Goal: Task Accomplishment & Management: Use online tool/utility

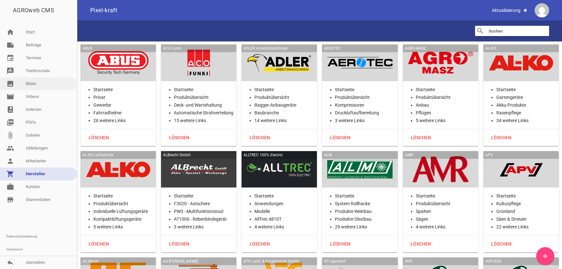
click at [45, 84] on link "image Bilder" at bounding box center [38, 83] width 77 height 13
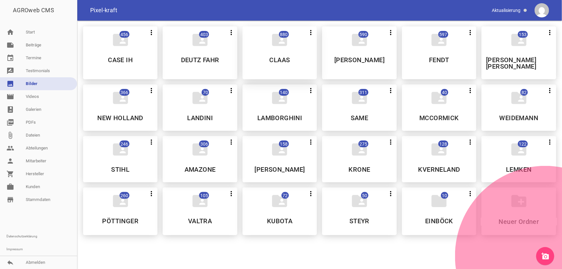
click at [280, 60] on h5 "CLAAS" at bounding box center [280, 60] width 21 height 6
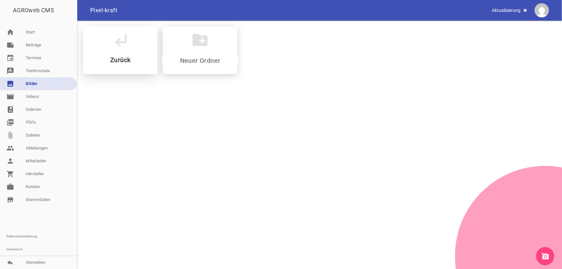
click at [115, 59] on h5 "Zurück" at bounding box center [120, 60] width 20 height 6
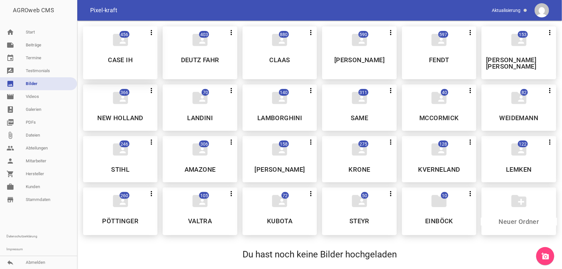
click at [124, 59] on h5 "CASE IH" at bounding box center [120, 60] width 25 height 6
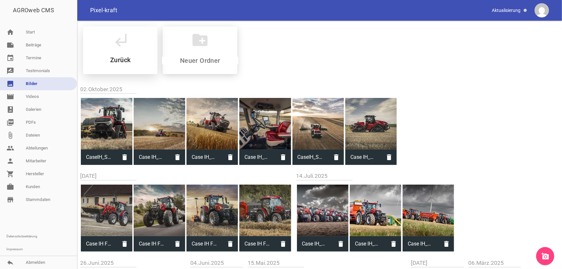
click at [119, 61] on h5 "Zurück" at bounding box center [120, 60] width 20 height 6
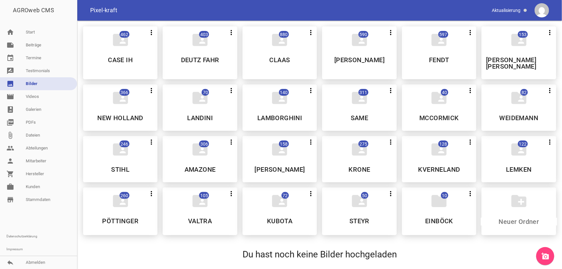
drag, startPoint x: 288, startPoint y: 62, endPoint x: 277, endPoint y: 68, distance: 13.1
click at [288, 62] on h5 "CLAAS" at bounding box center [280, 60] width 21 height 6
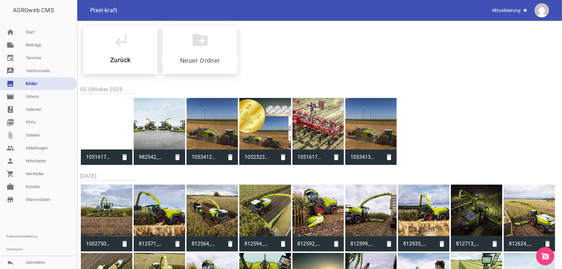
click at [100, 157] on span "1051617_27.jpg" at bounding box center [99, 157] width 36 height 17
type input "1051617_27.jpg"
type input "1004"
type input "1500"
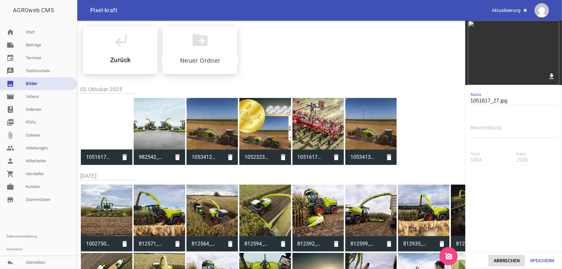
drag, startPoint x: 507, startPoint y: 264, endPoint x: 473, endPoint y: 239, distance: 42.6
click at [507, 264] on button "Abbrechen" at bounding box center [507, 261] width 36 height 12
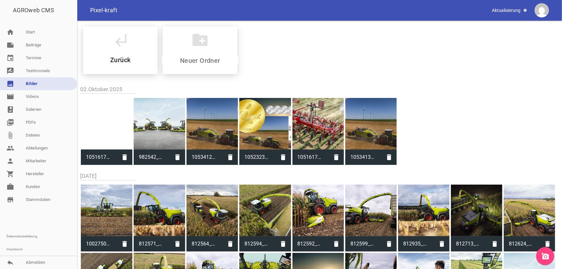
click at [305, 155] on span "1051617_27.jpg" at bounding box center [311, 157] width 36 height 17
type input "1051617_27.jpg"
type input "1004"
type input "1500"
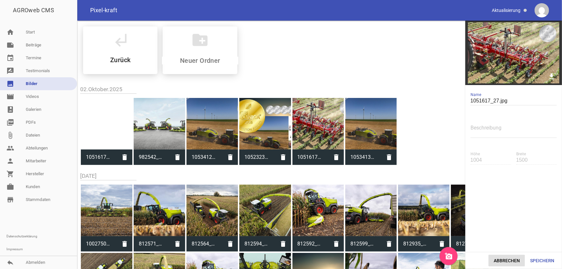
click at [508, 259] on button "Abbrechen" at bounding box center [507, 261] width 36 height 12
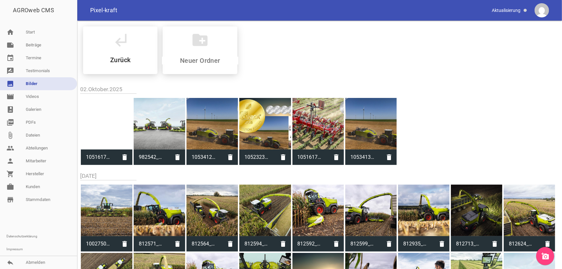
click at [204, 156] on span "1053412_27.jpg" at bounding box center [205, 157] width 36 height 17
type input "1053412_27.jpg"
type input "844"
type input "1500"
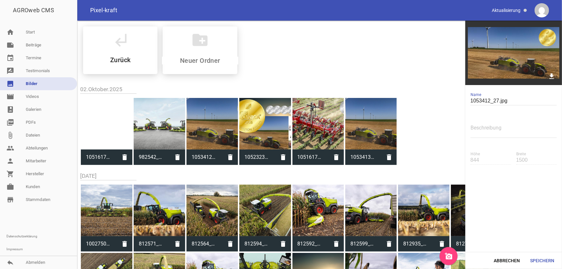
click at [359, 154] on span "1053413_27.jpg" at bounding box center [364, 157] width 36 height 17
click at [501, 259] on button "Abbrechen" at bounding box center [507, 261] width 36 height 12
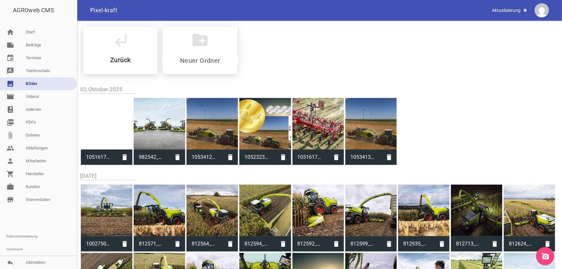
click at [362, 158] on span "1053413_27.jpg" at bounding box center [364, 157] width 36 height 17
type input "1053413_27.jpg"
type input "844"
type input "1500"
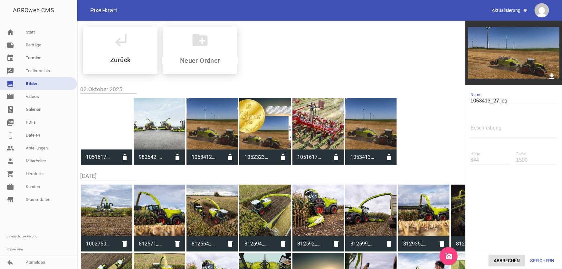
click at [504, 261] on button "Abbrechen" at bounding box center [507, 261] width 36 height 12
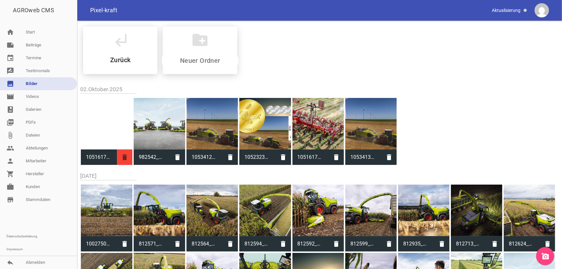
click at [122, 155] on icon "delete" at bounding box center [124, 157] width 15 height 15
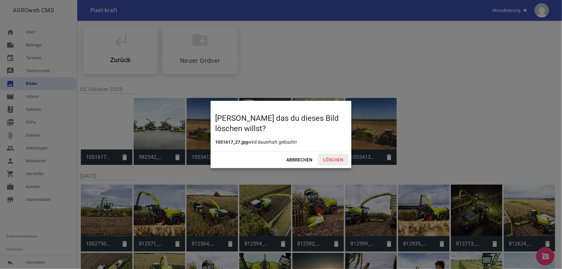
click at [320, 157] on span "Löschen" at bounding box center [333, 160] width 31 height 12
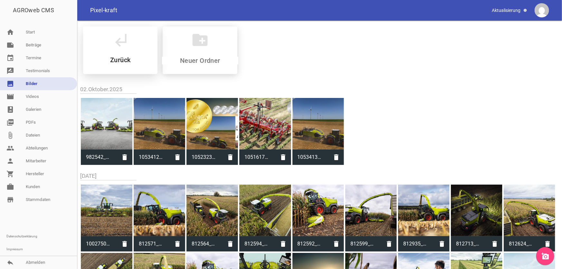
click at [125, 62] on h5 "Zurück" at bounding box center [120, 60] width 20 height 6
